Goal: Find specific page/section: Find specific page/section

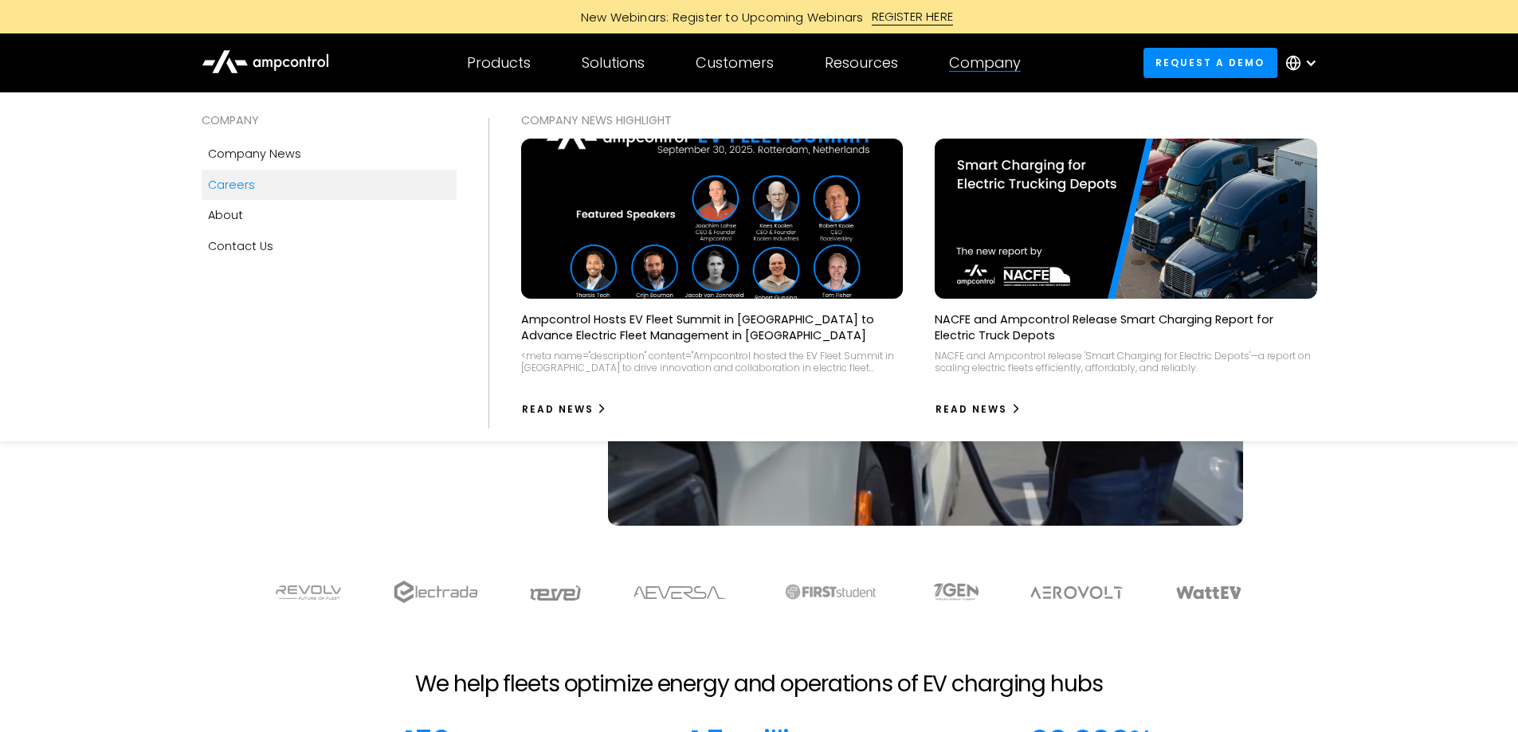
click at [247, 189] on div "Careers" at bounding box center [231, 185] width 47 height 18
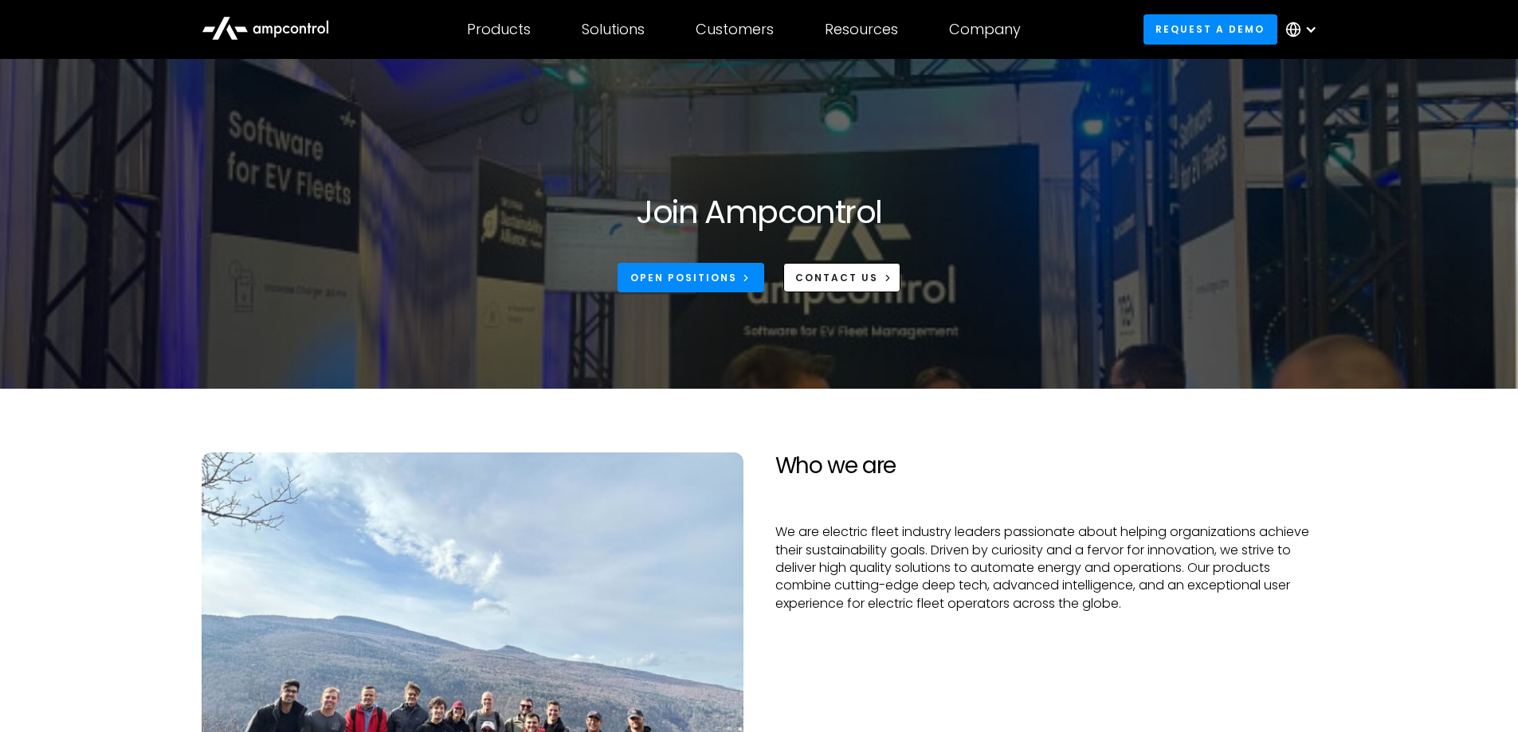
click at [727, 259] on div "Join Ampcontrol Open Positions CONTACT US" at bounding box center [759, 243] width 542 height 100
click at [715, 273] on div "Open Positions" at bounding box center [683, 278] width 107 height 14
